Goal: Information Seeking & Learning: Learn about a topic

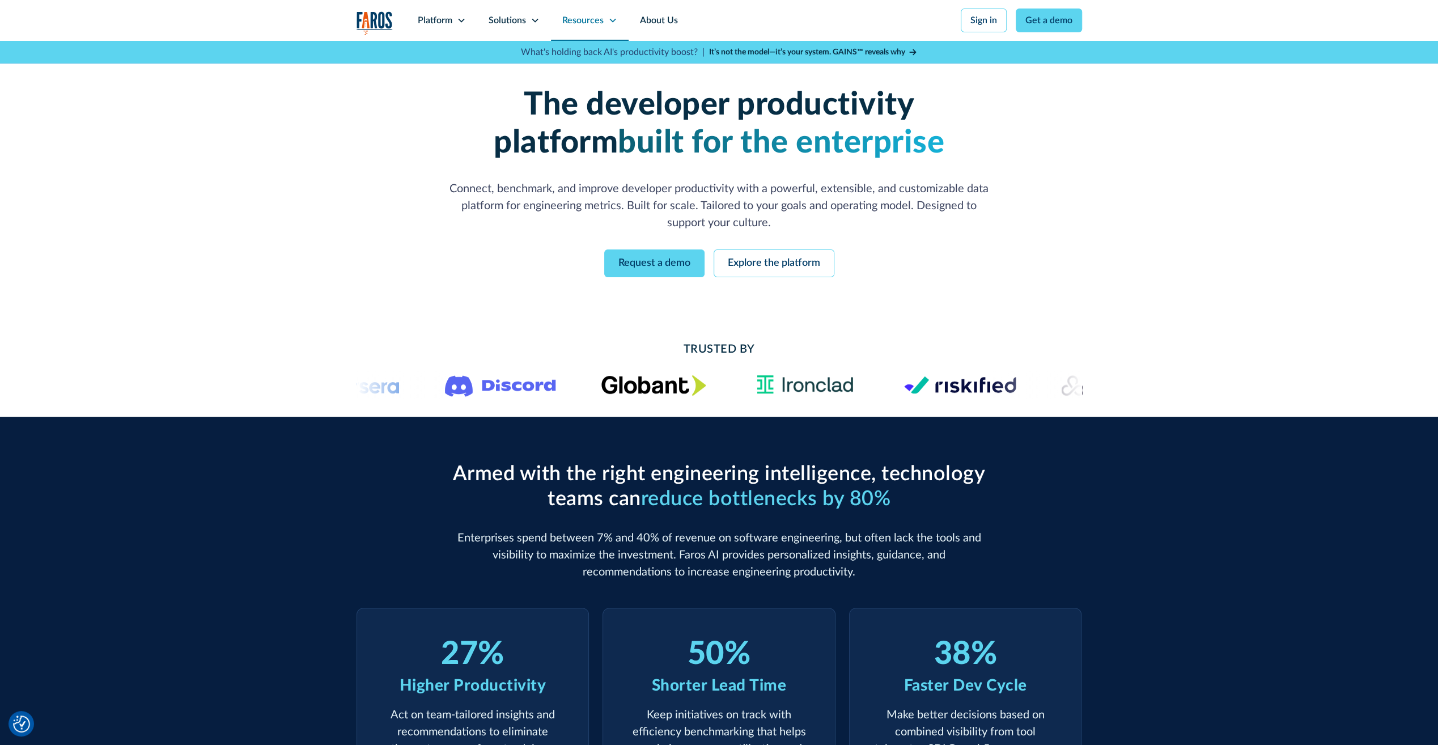
click at [603, 19] on div "Resources" at bounding box center [590, 20] width 78 height 41
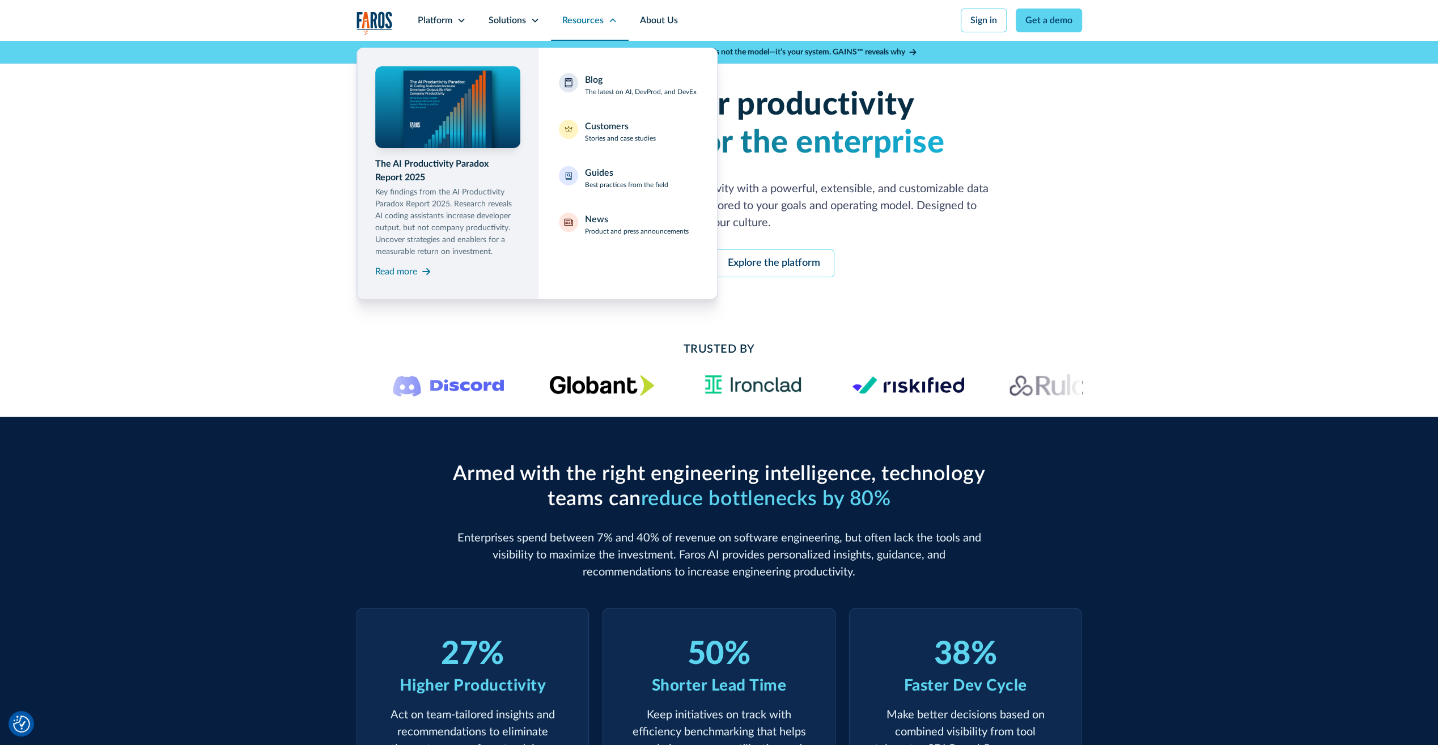
click at [603, 19] on div "Resources" at bounding box center [590, 20] width 78 height 41
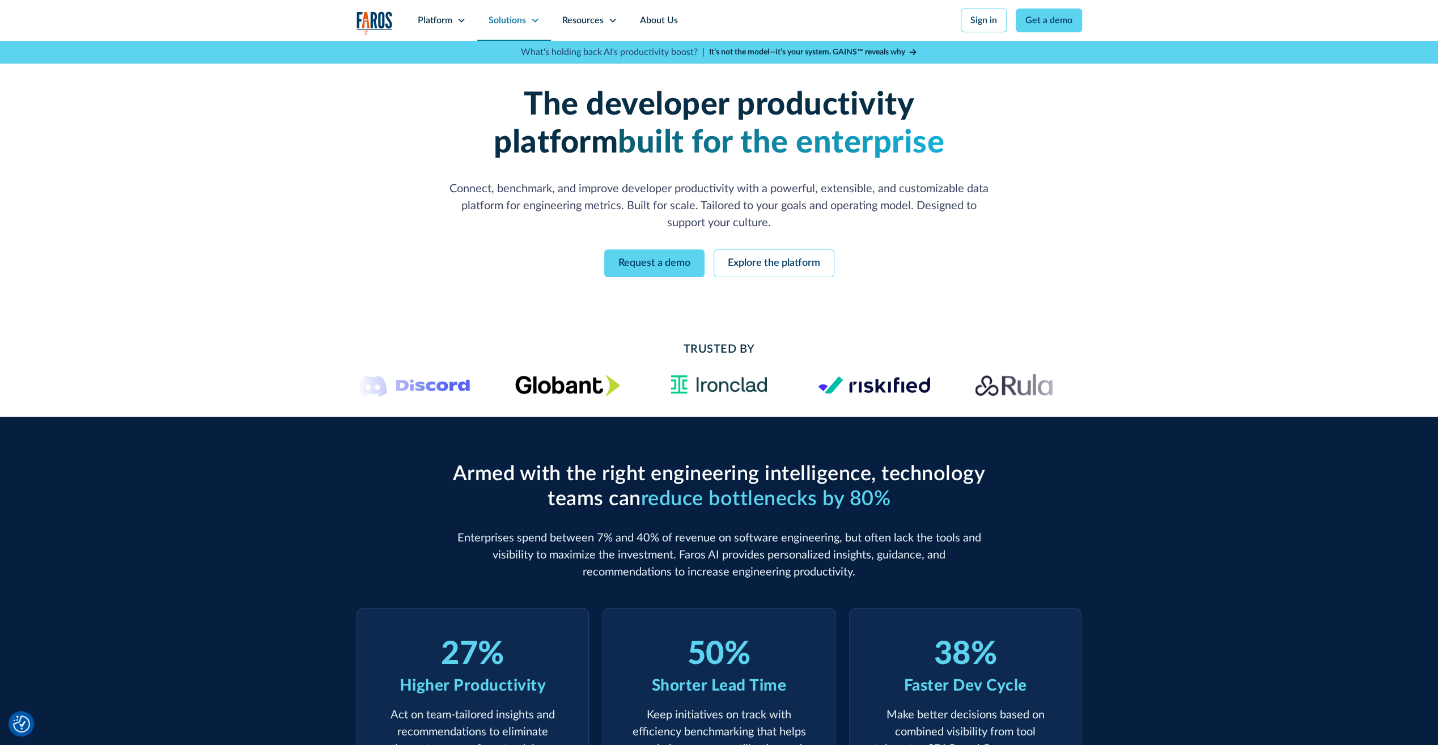
click at [501, 24] on div "Solutions" at bounding box center [507, 21] width 37 height 14
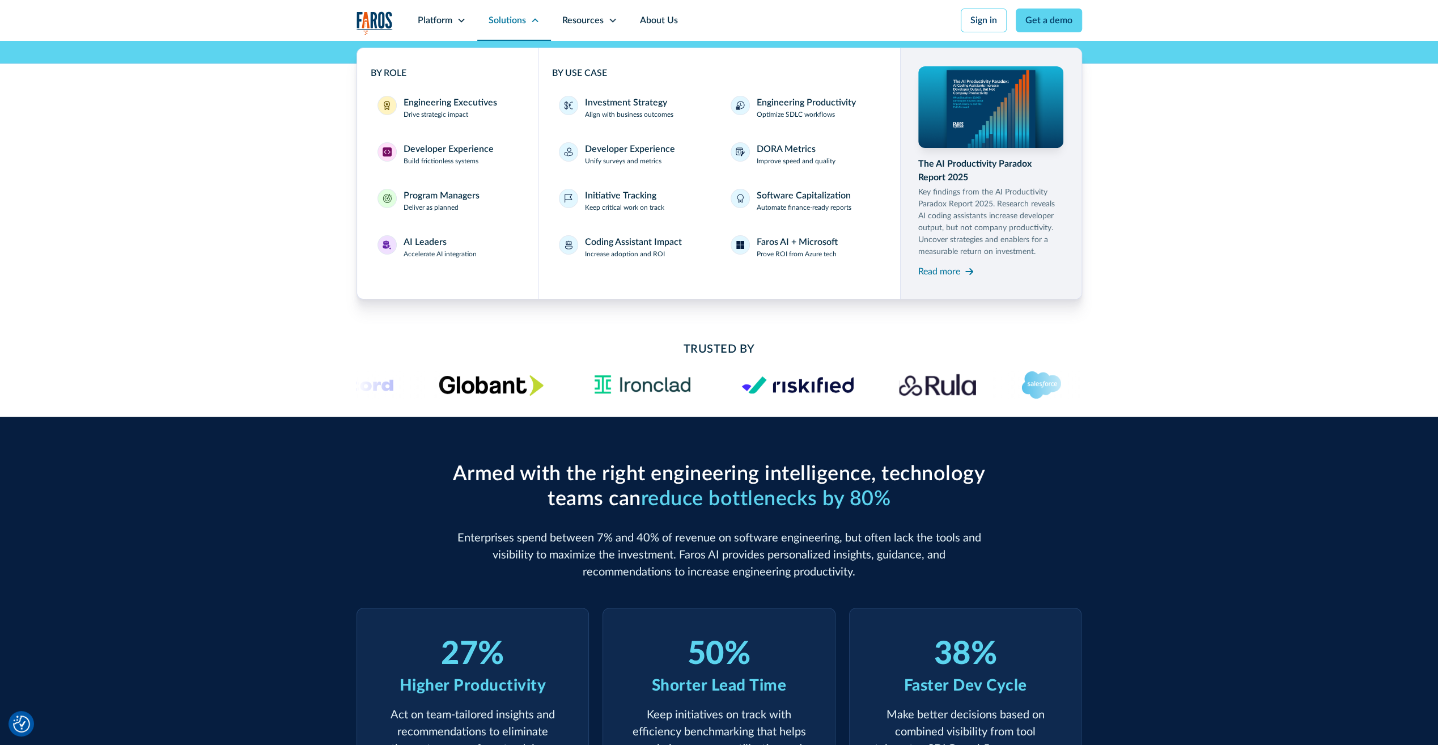
click at [501, 24] on div "Solutions" at bounding box center [507, 21] width 37 height 14
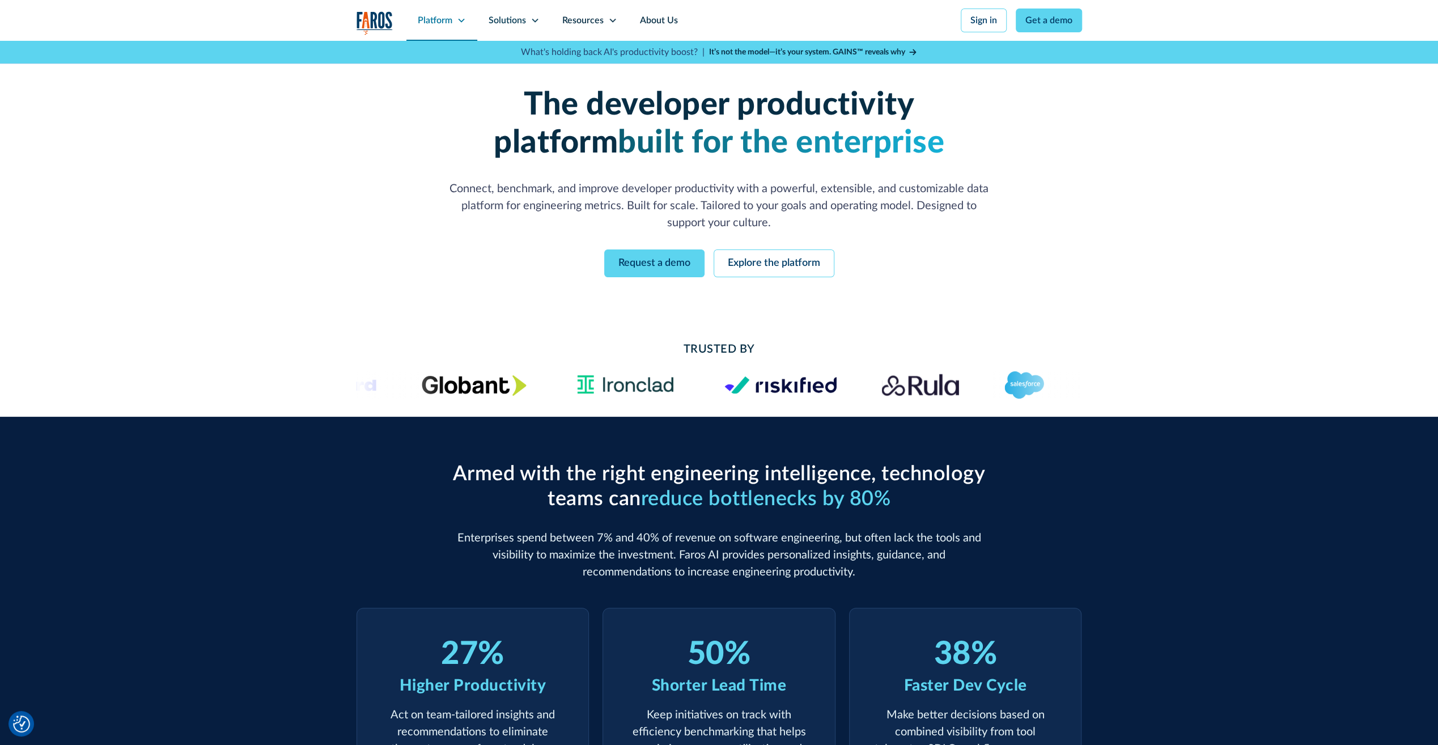
click at [467, 25] on div "Platform" at bounding box center [442, 20] width 71 height 41
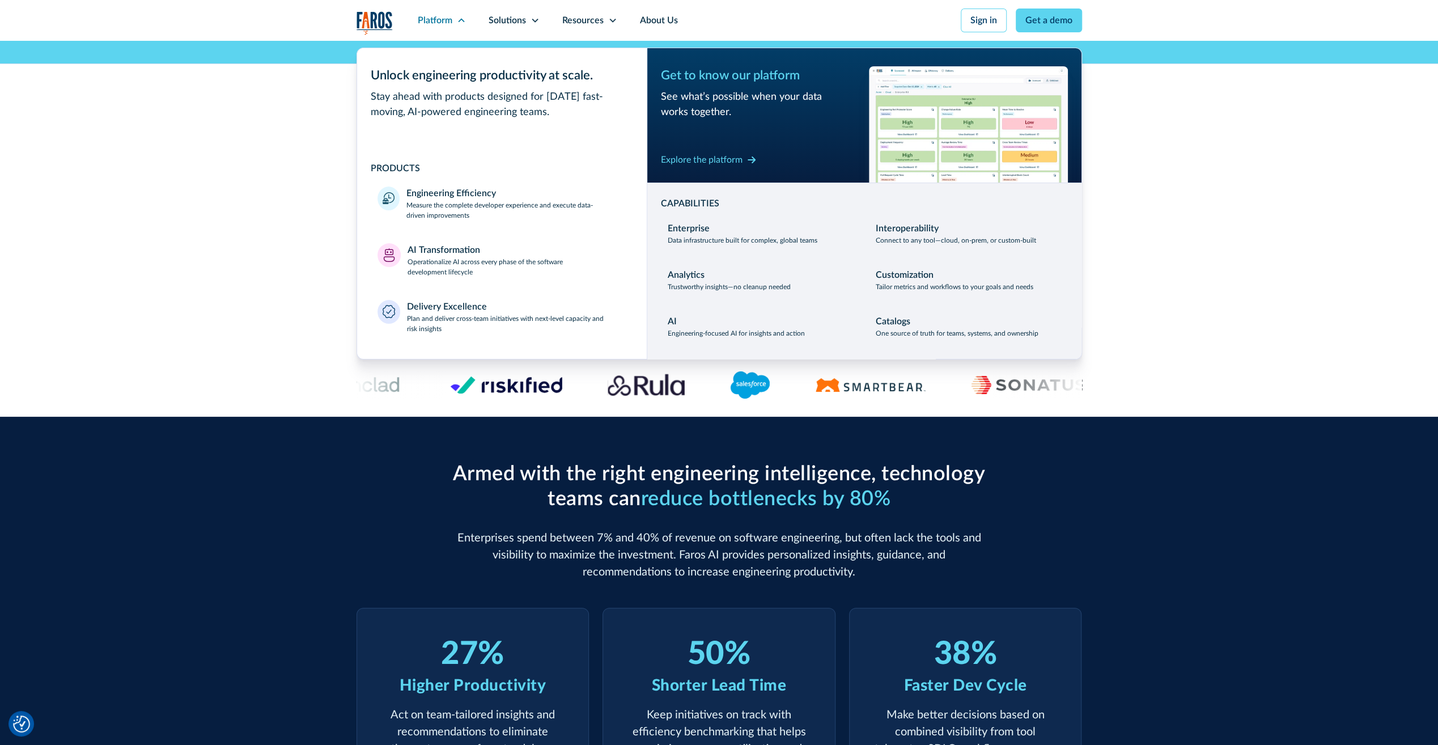
click at [294, 303] on div "The developer productivity platform built for the enterprise Connect, benchmark…" at bounding box center [719, 182] width 1438 height 282
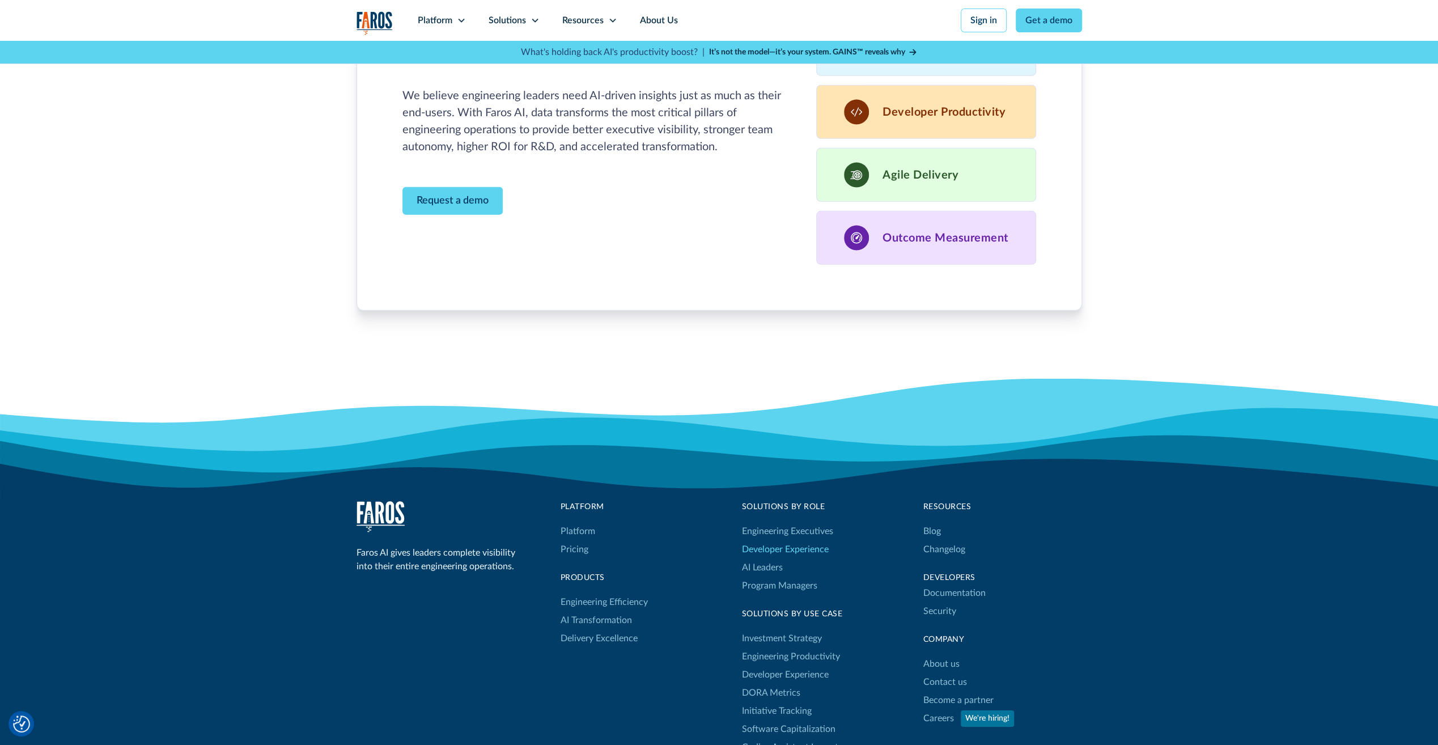
scroll to position [3345, 0]
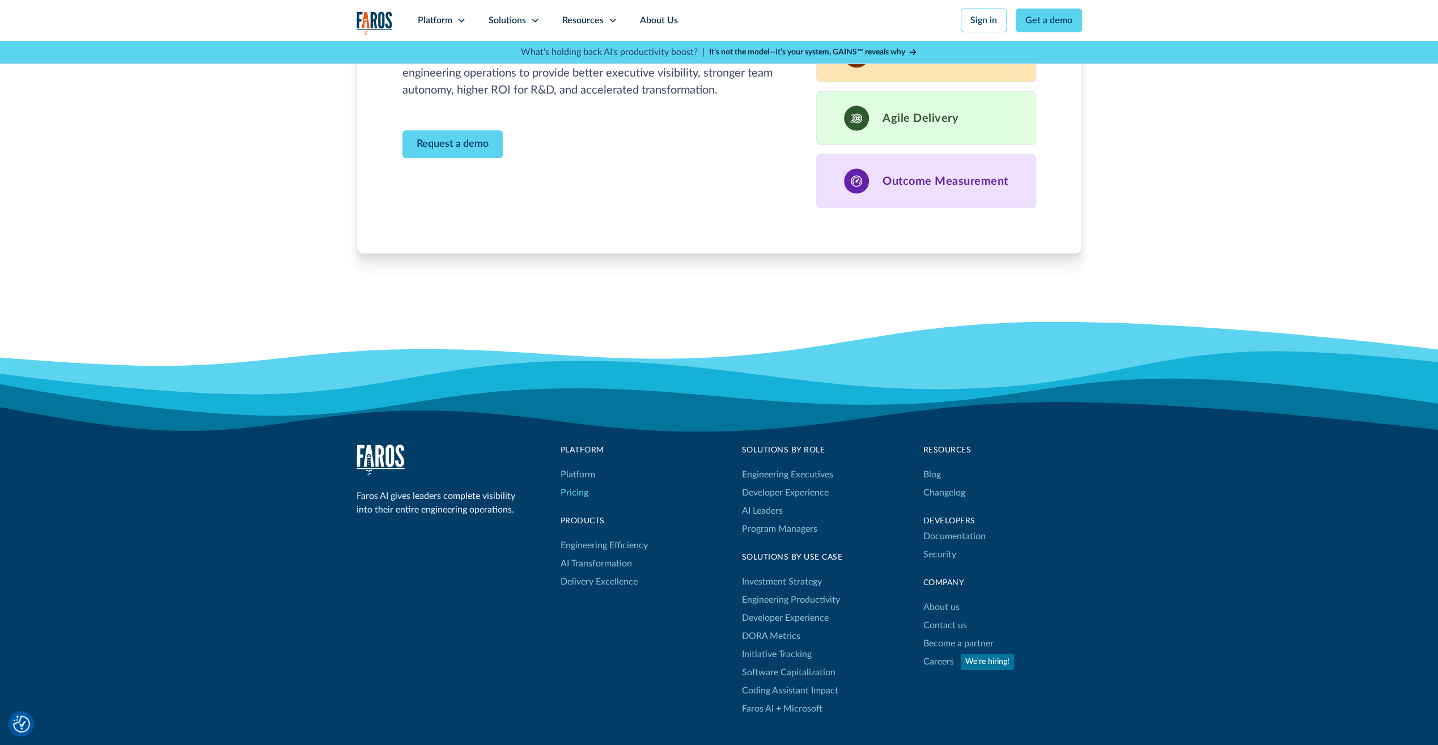
click at [569, 487] on link "Pricing" at bounding box center [575, 493] width 28 height 18
